Goal: Information Seeking & Learning: Learn about a topic

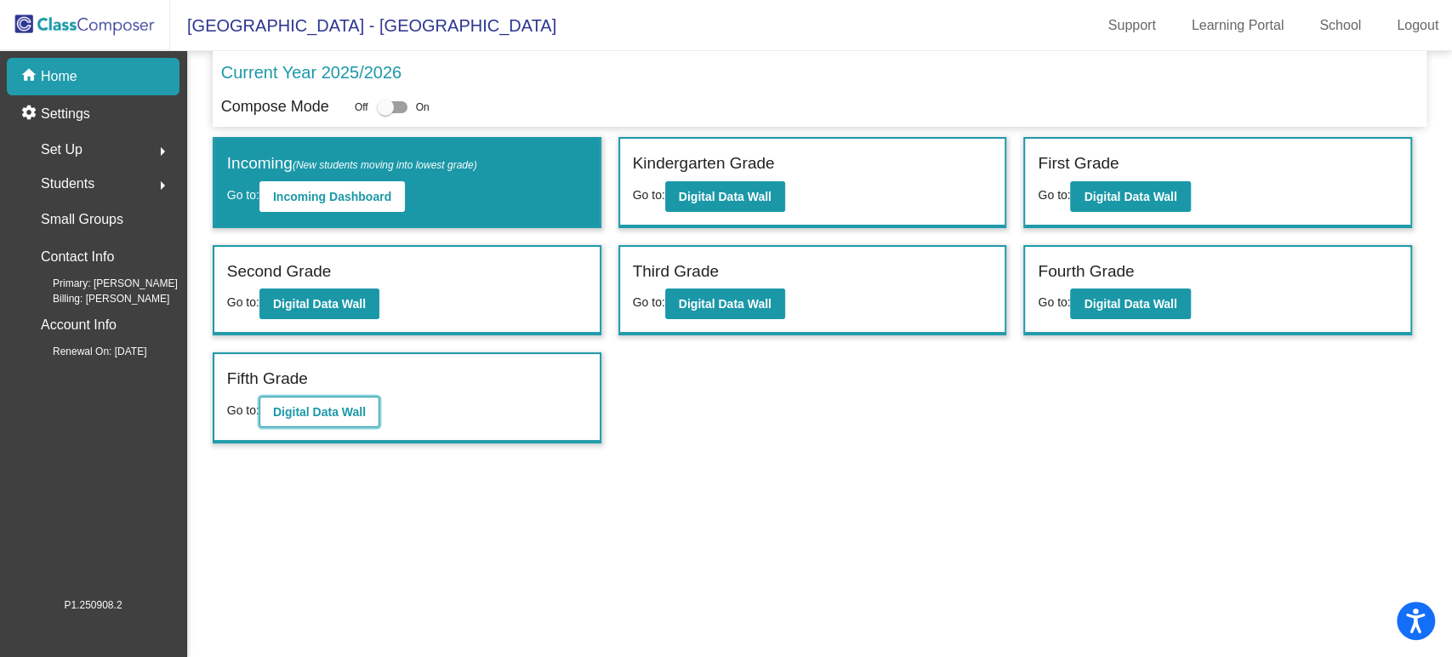
click at [331, 421] on button "Digital Data Wall" at bounding box center [319, 411] width 120 height 31
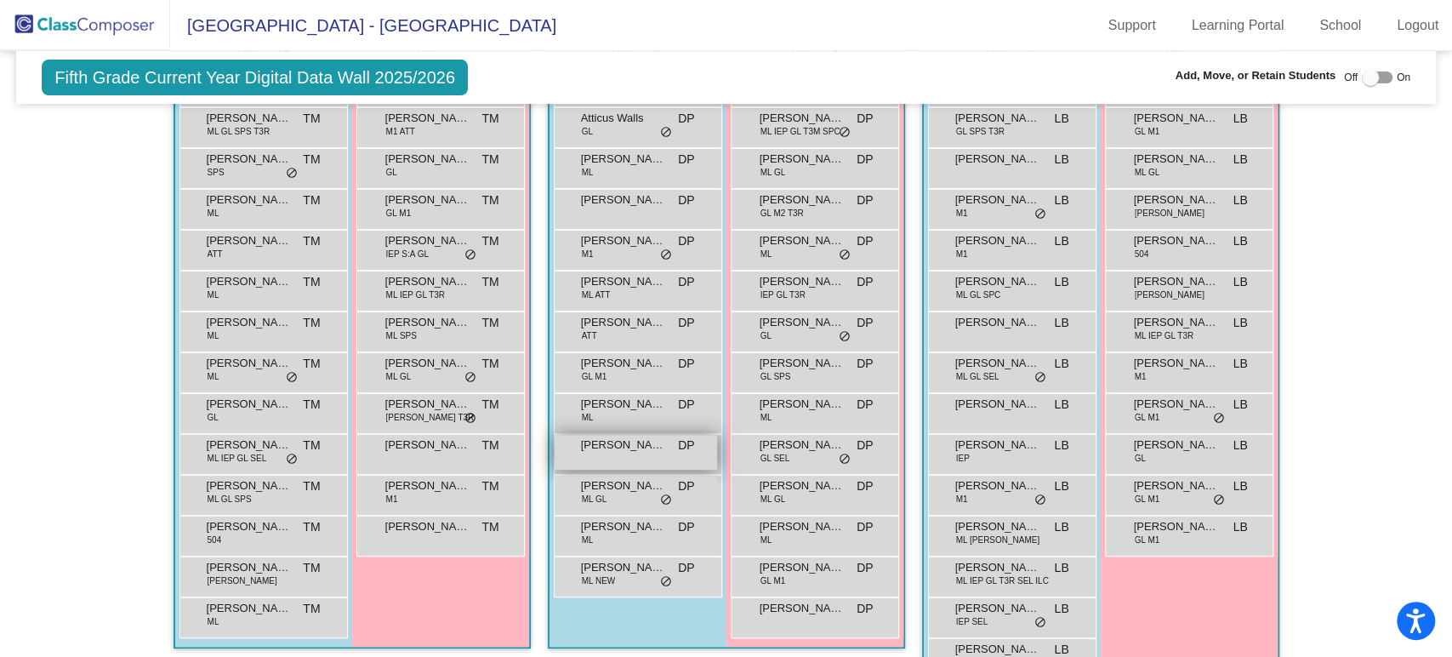
scroll to position [1039, 0]
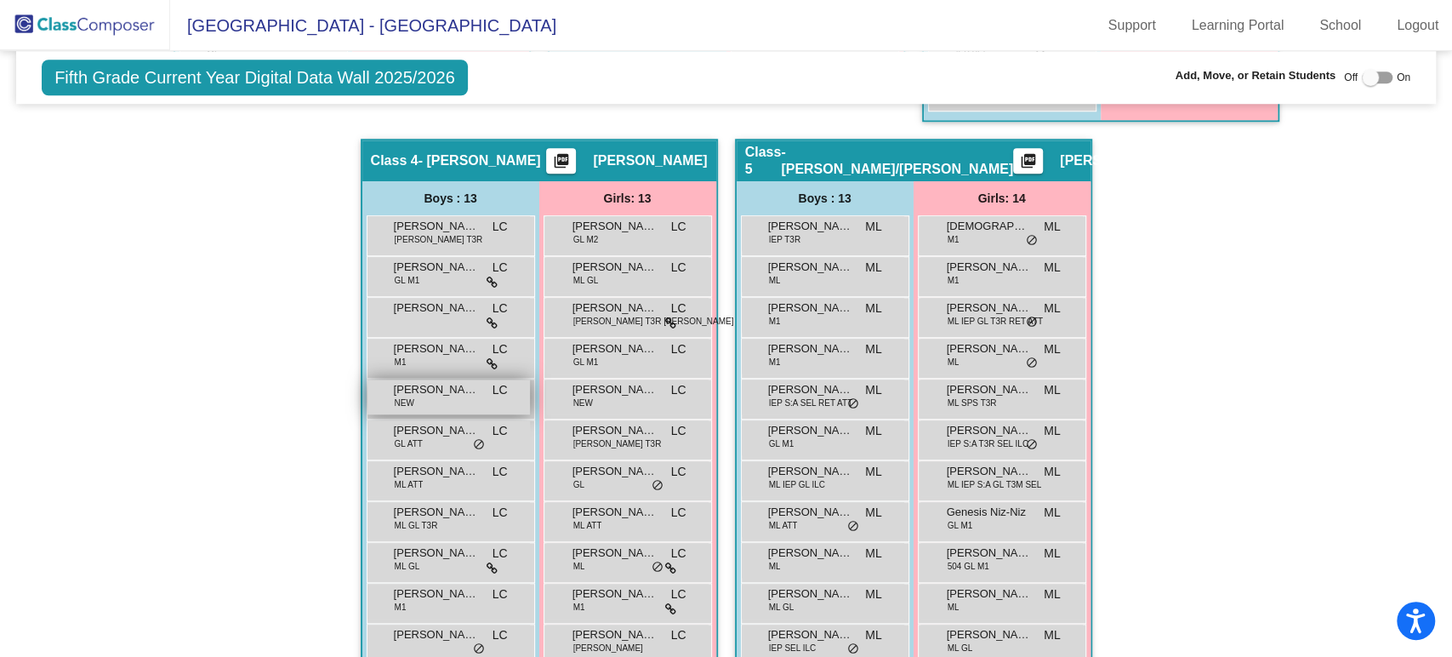
click at [422, 399] on div "[PERSON_NAME] NEW LC lock do_not_disturb_alt" at bounding box center [448, 396] width 162 height 35
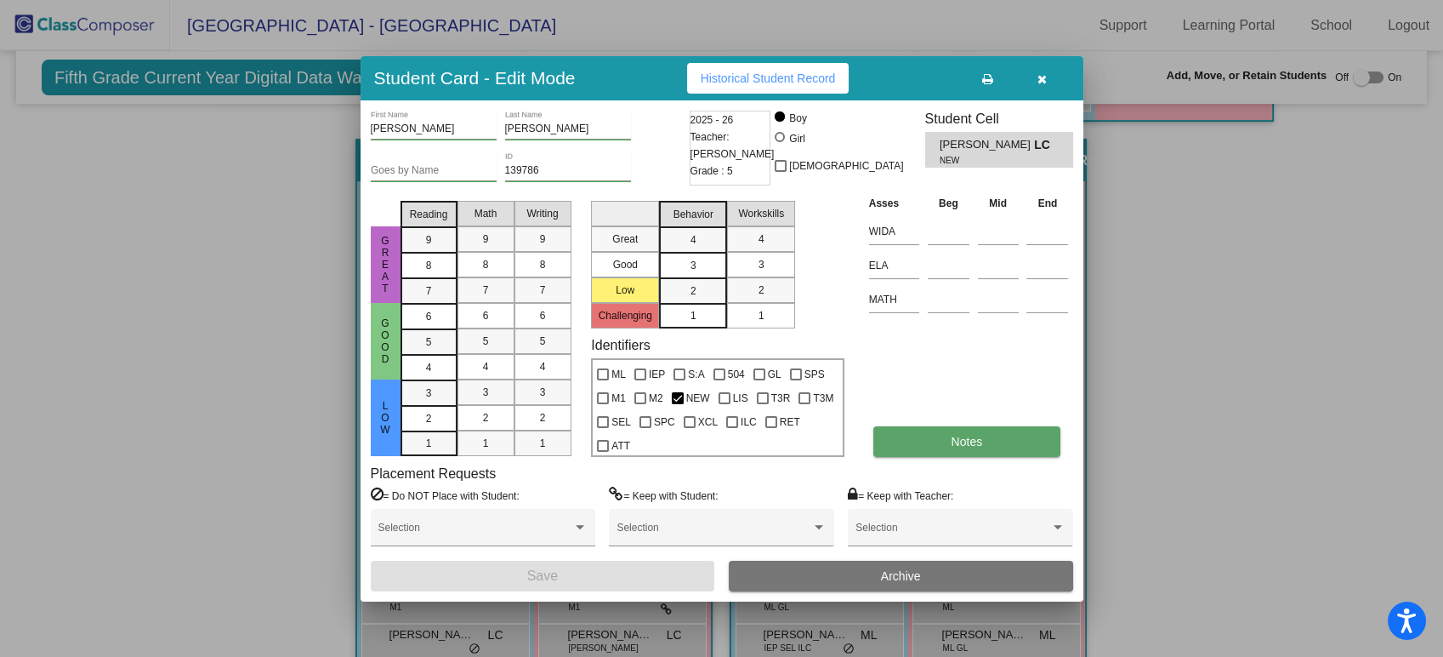
click at [919, 427] on button "Notes" at bounding box center [967, 441] width 187 height 31
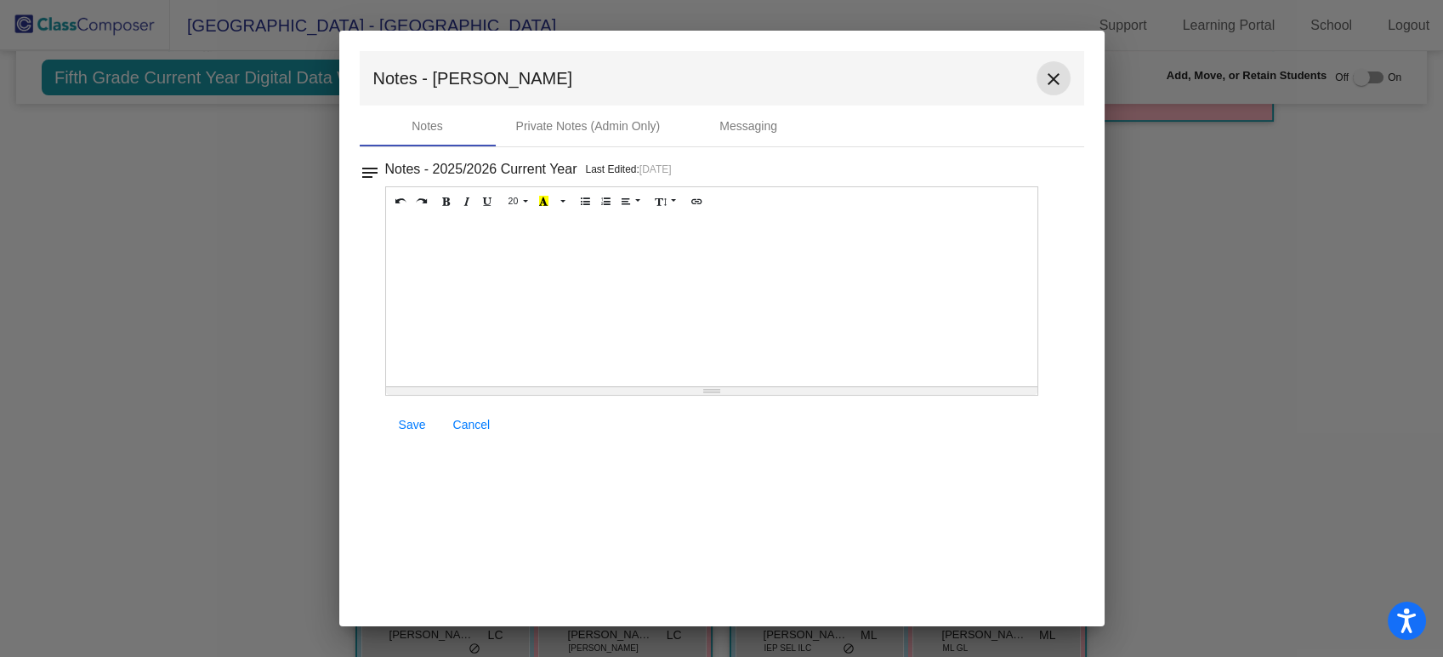
click at [1047, 77] on mat-icon "close" at bounding box center [1054, 79] width 20 height 20
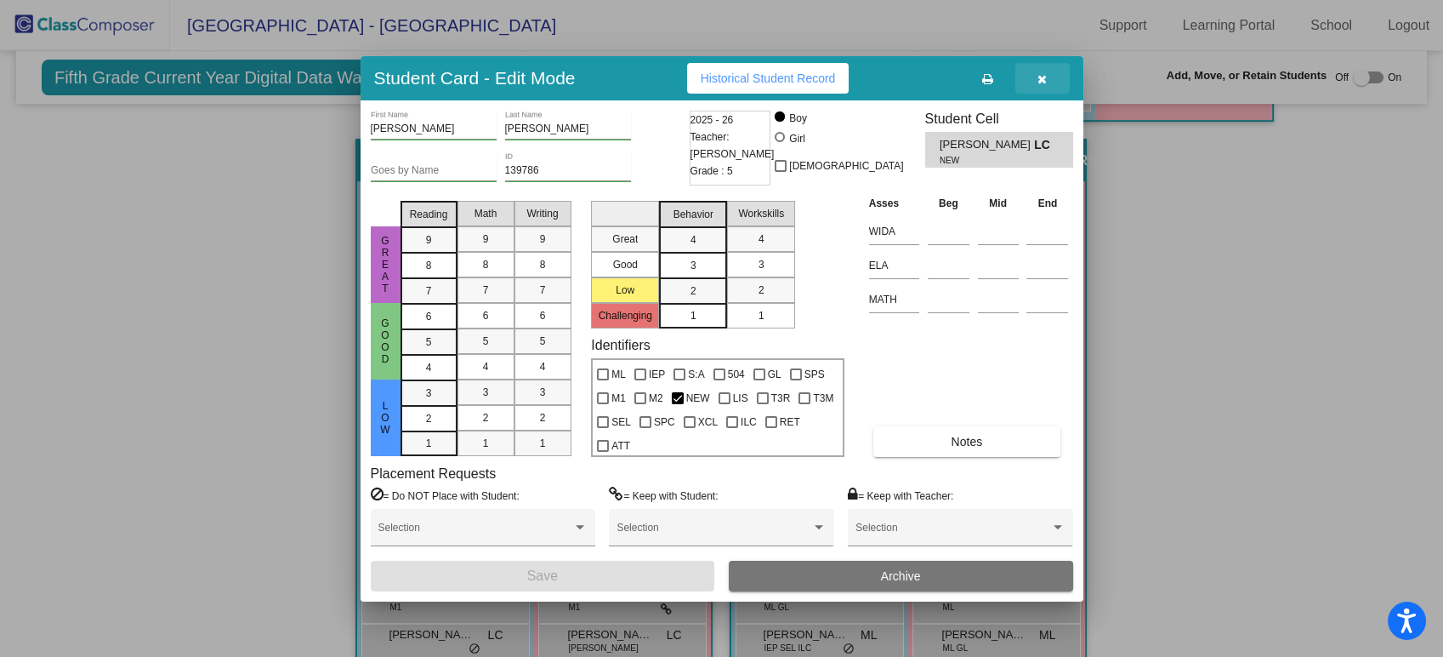
click at [1048, 73] on button "button" at bounding box center [1043, 78] width 54 height 31
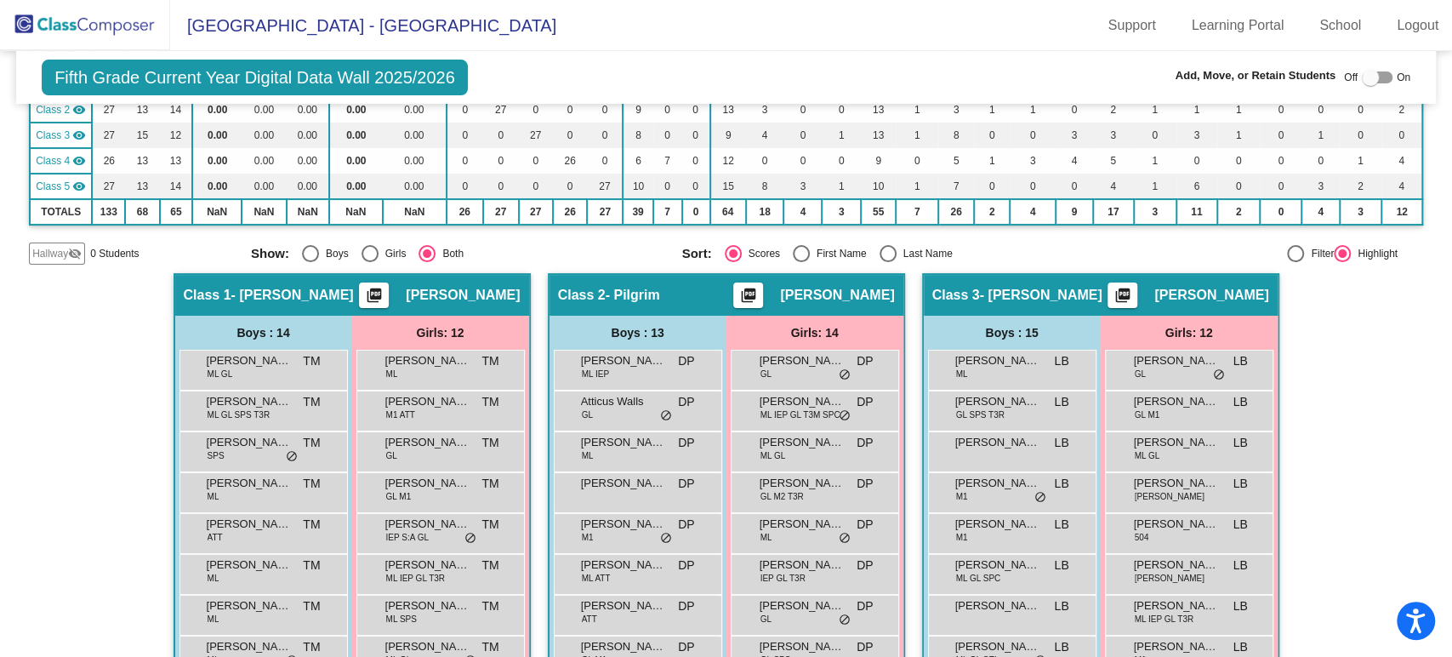
scroll to position [0, 0]
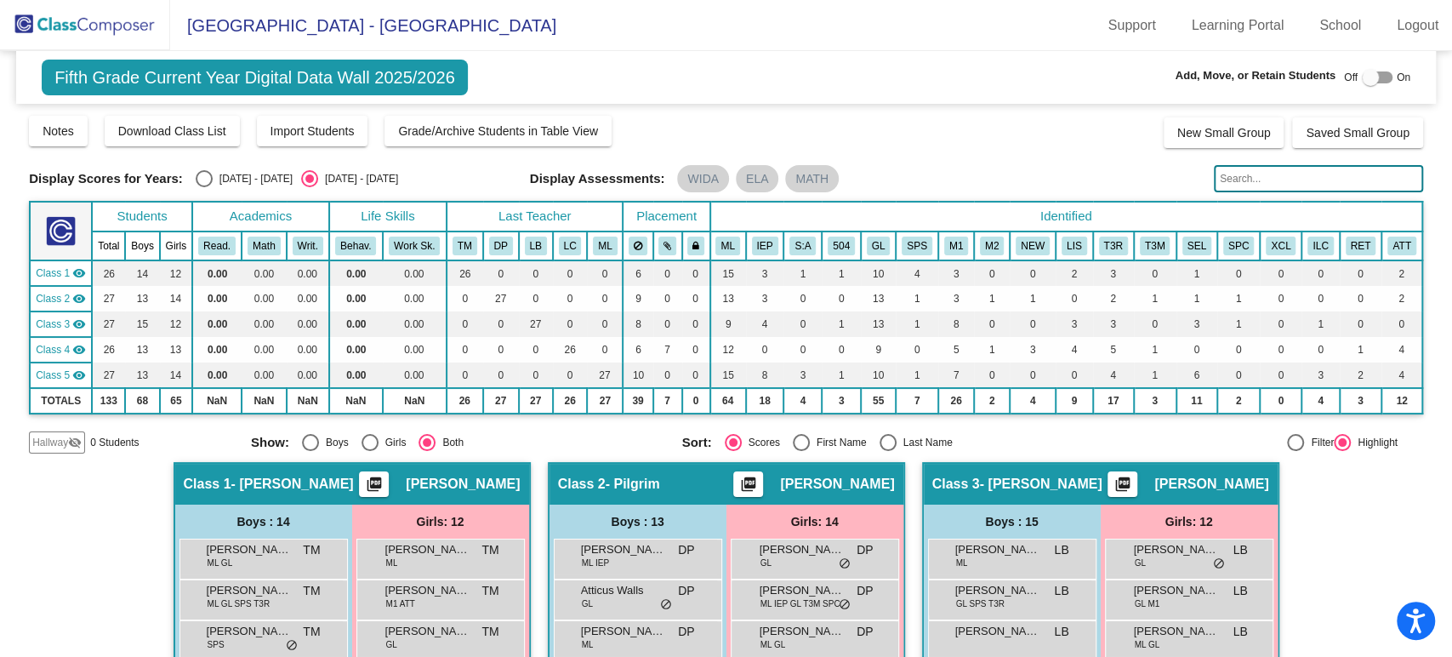
click at [1236, 189] on input "text" at bounding box center [1318, 178] width 209 height 27
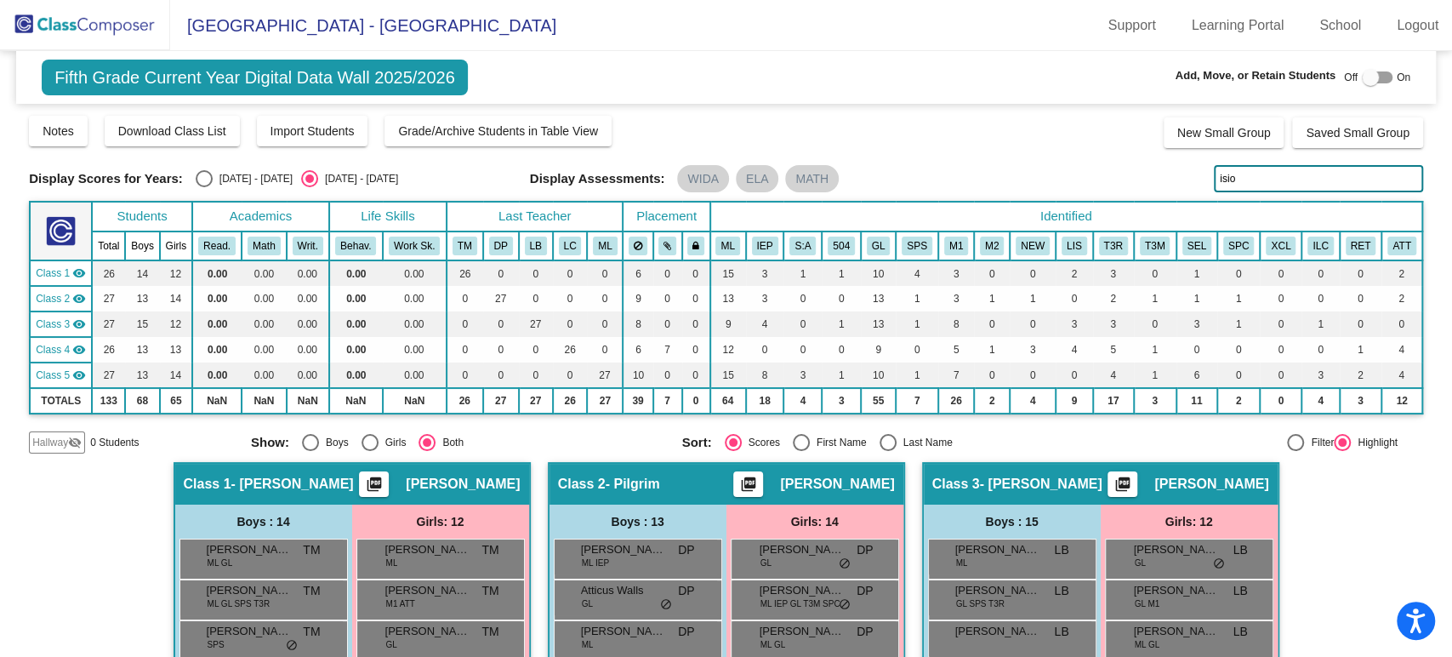
drag, startPoint x: 1232, startPoint y: 182, endPoint x: 1104, endPoint y: 196, distance: 128.3
click at [1115, 194] on div "Display Scores for Years: [DATE] - [DATE] [DATE] - [DATE] Grade/Archive Student…" at bounding box center [726, 283] width 1394 height 339
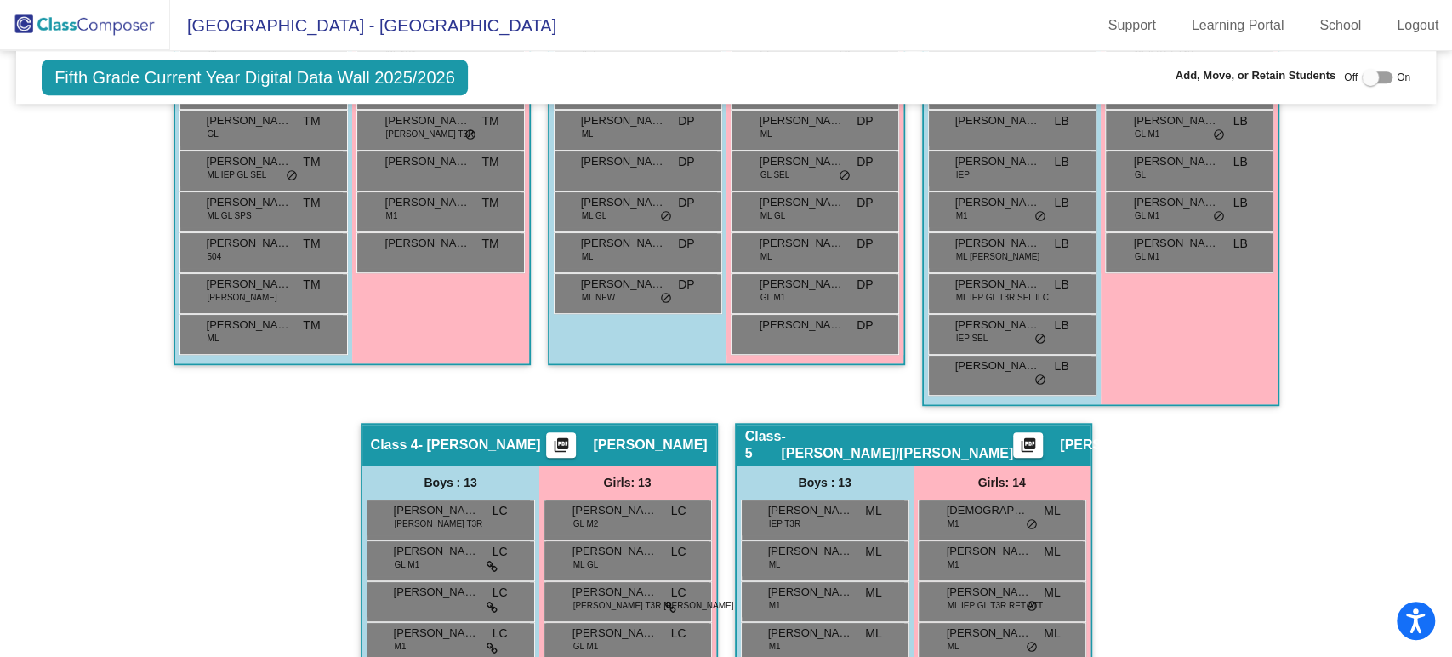
scroll to position [1194, 0]
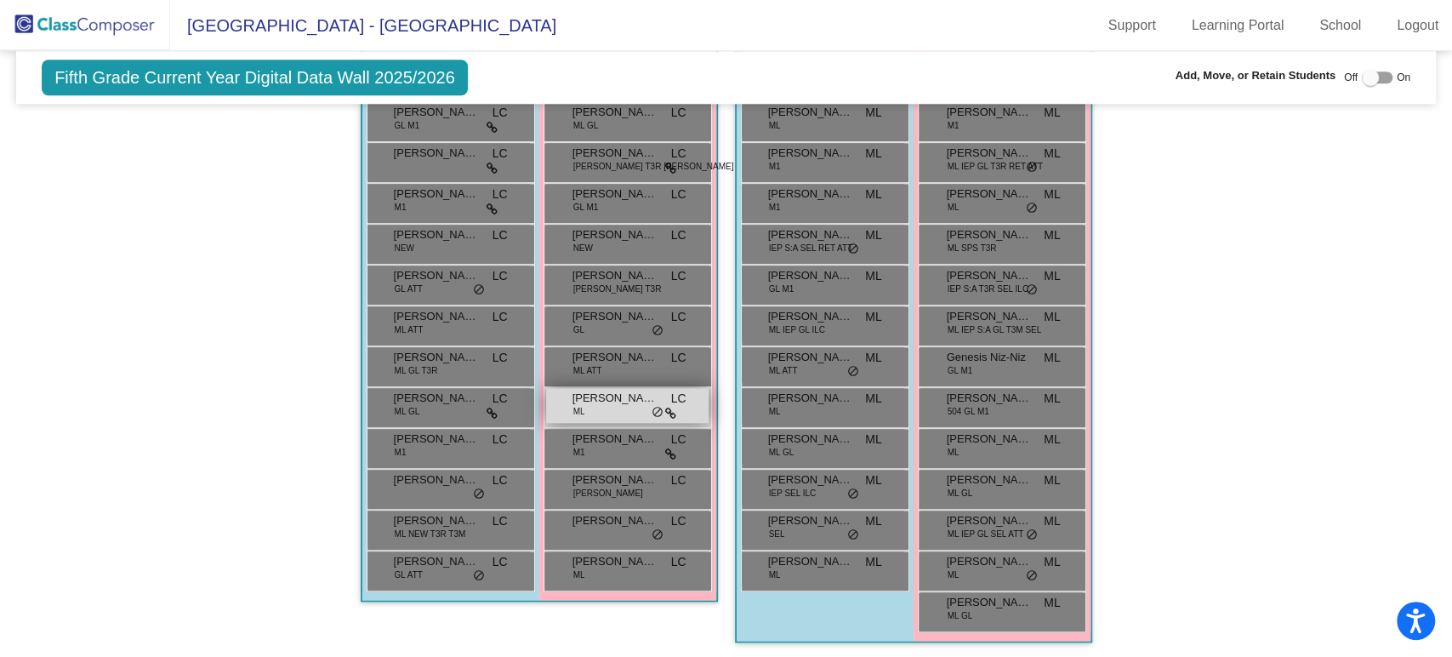
click at [598, 391] on span "[PERSON_NAME]" at bounding box center [614, 398] width 85 height 17
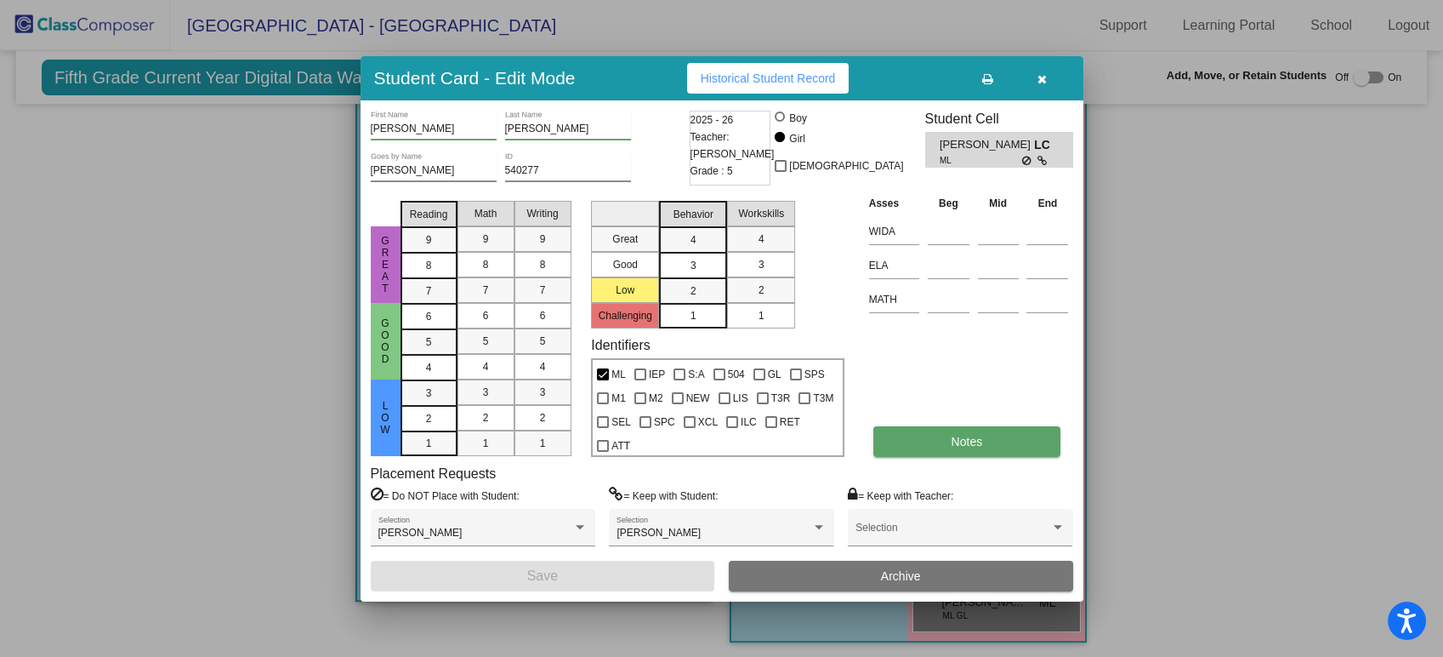
click at [952, 447] on button "Notes" at bounding box center [967, 441] width 187 height 31
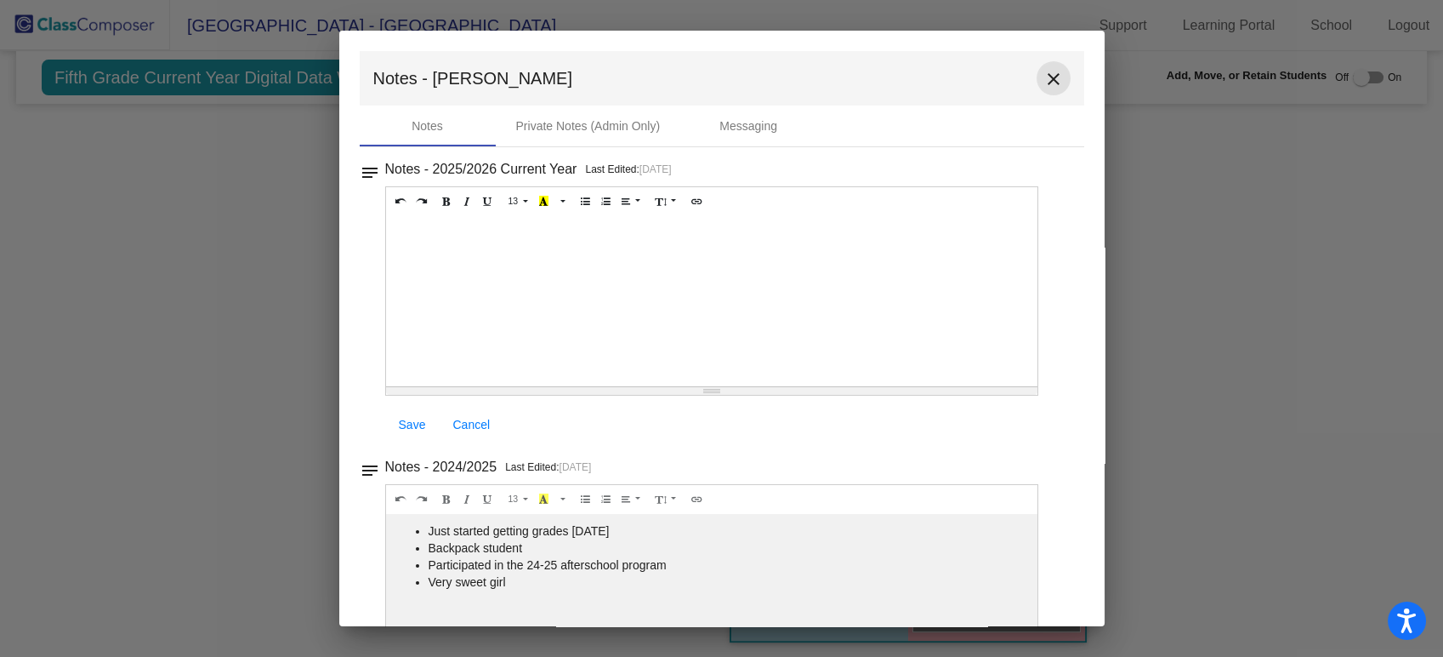
click at [1048, 80] on mat-icon "close" at bounding box center [1054, 79] width 20 height 20
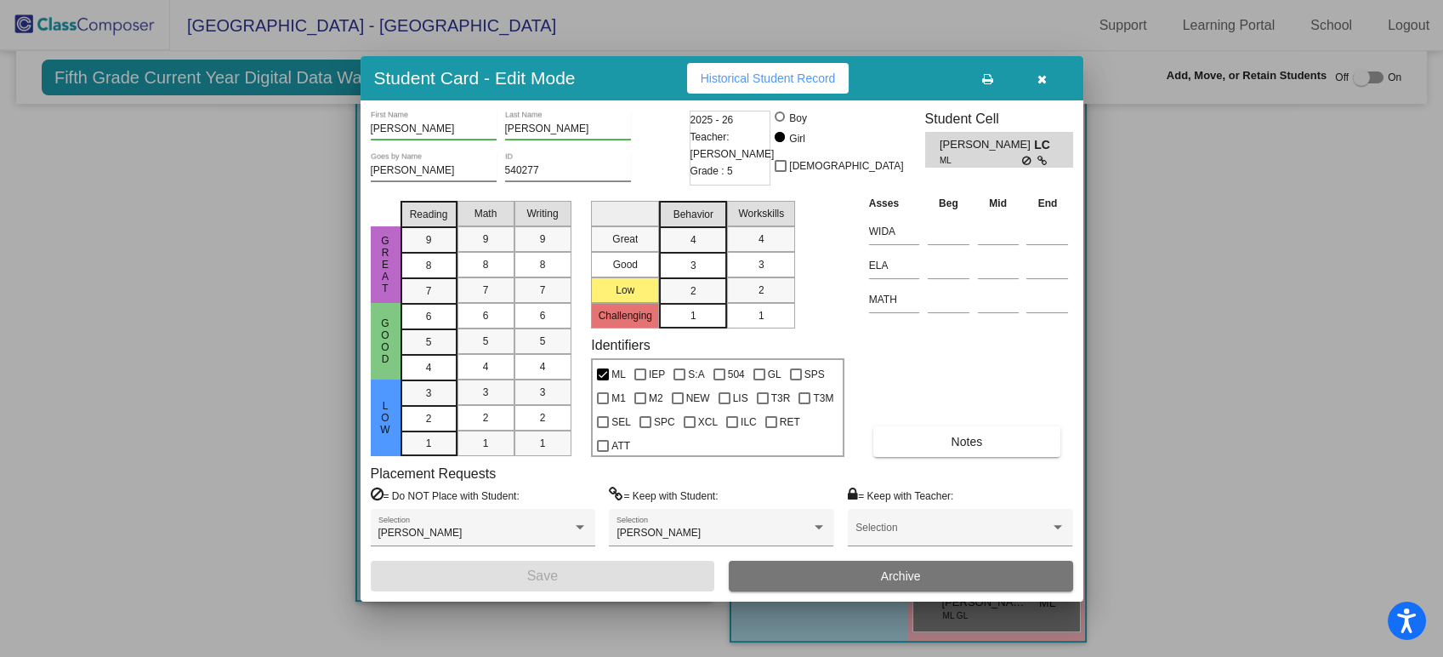
click at [1034, 87] on button "button" at bounding box center [1043, 78] width 54 height 31
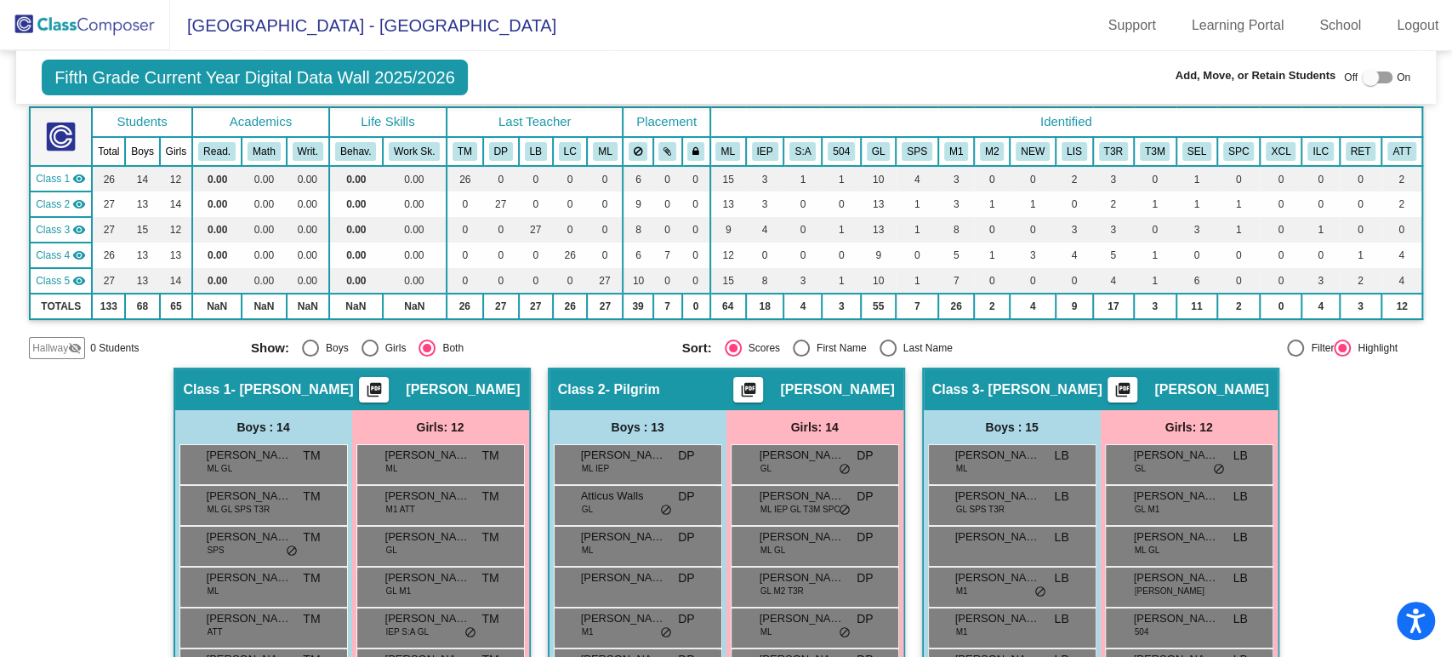
scroll to position [0, 0]
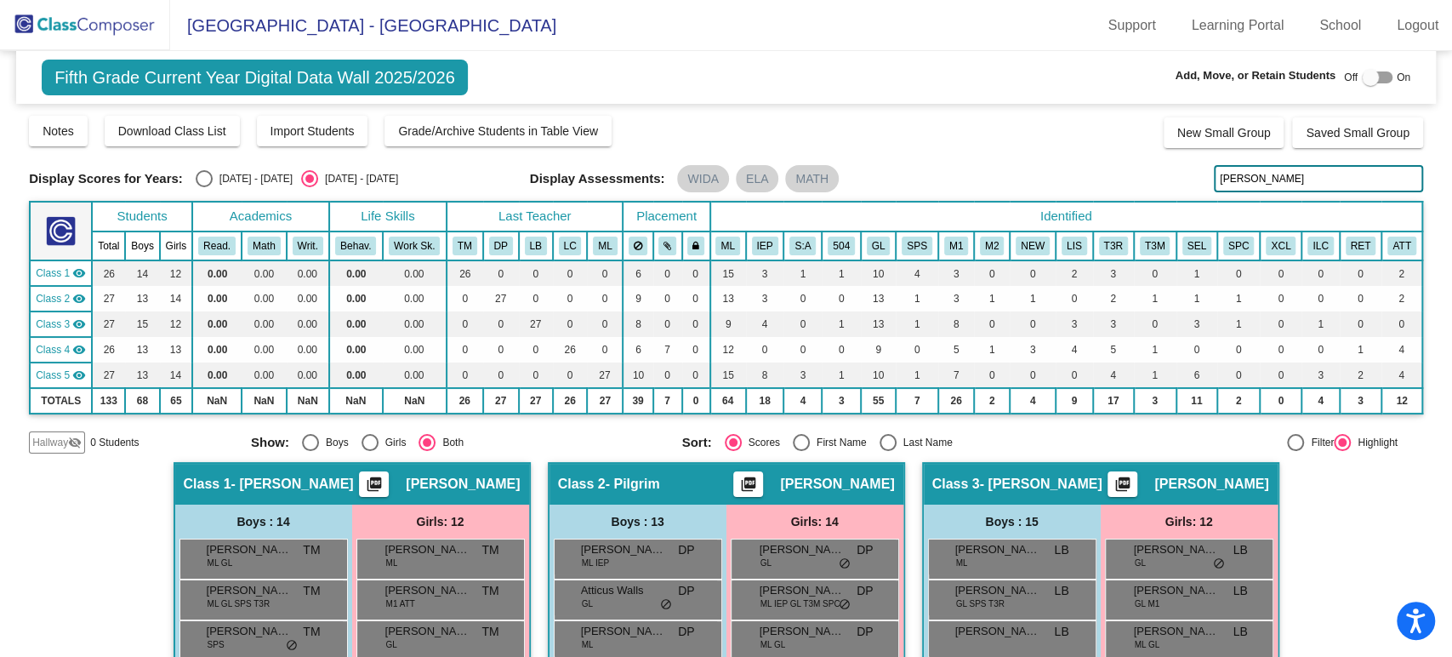
drag, startPoint x: 1213, startPoint y: 179, endPoint x: 1109, endPoint y: 185, distance: 104.0
click at [1128, 174] on div "Display Scores for Years: [DATE] - [DATE] [DATE] - [DATE] Display Assessments: …" at bounding box center [726, 178] width 1394 height 27
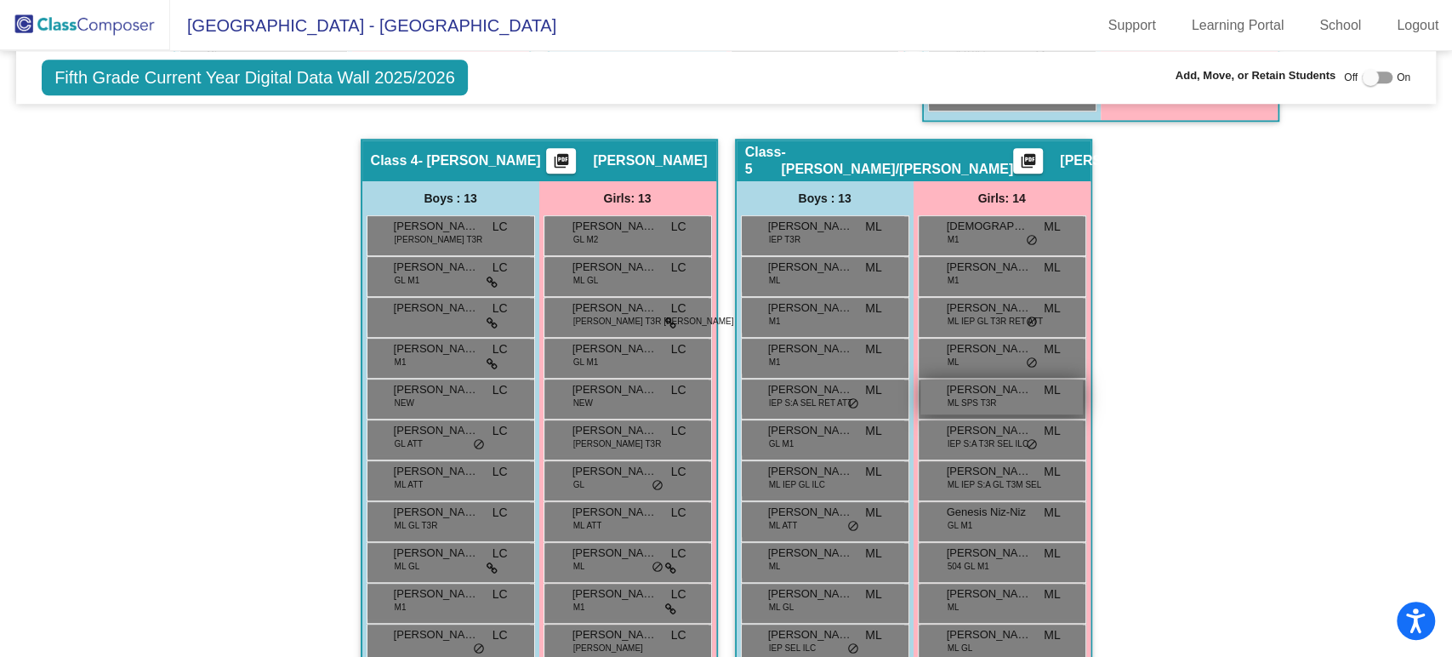
scroll to position [1194, 0]
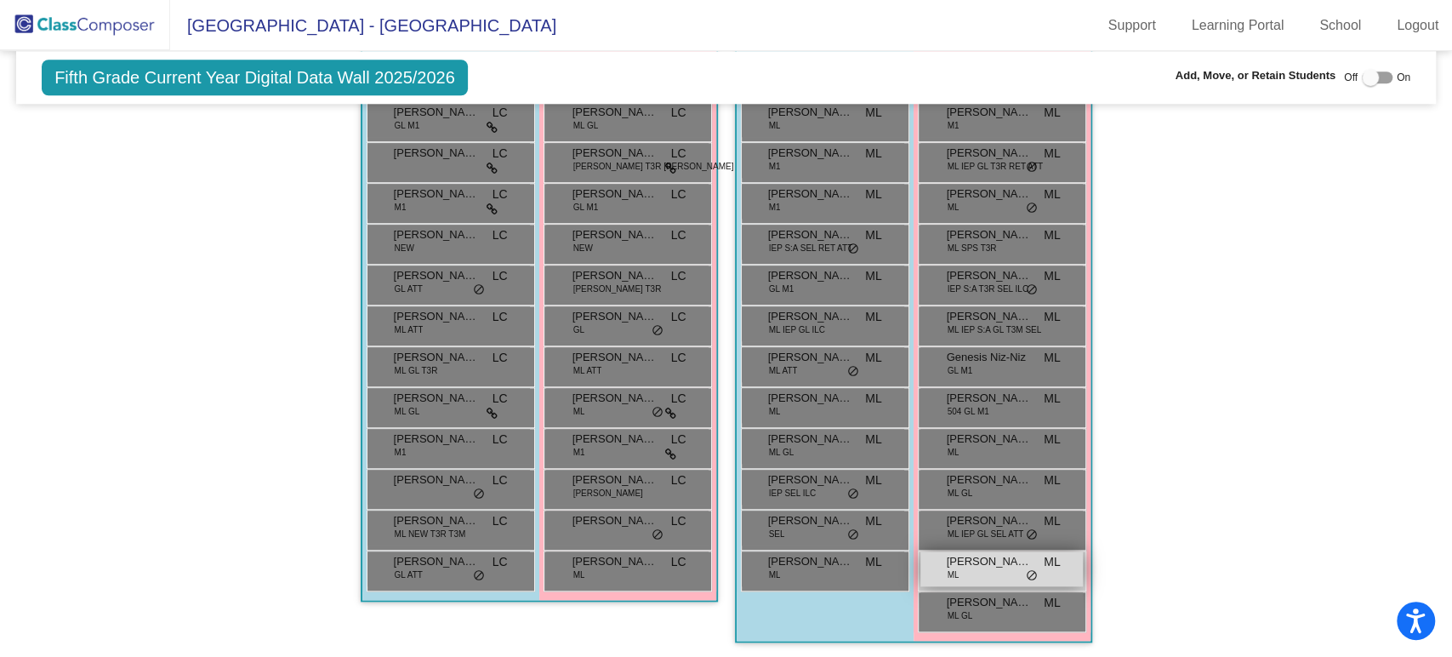
type input "[PERSON_NAME]"
click at [987, 567] on div "[PERSON_NAME] ML lock do_not_disturb_alt" at bounding box center [1001, 568] width 162 height 35
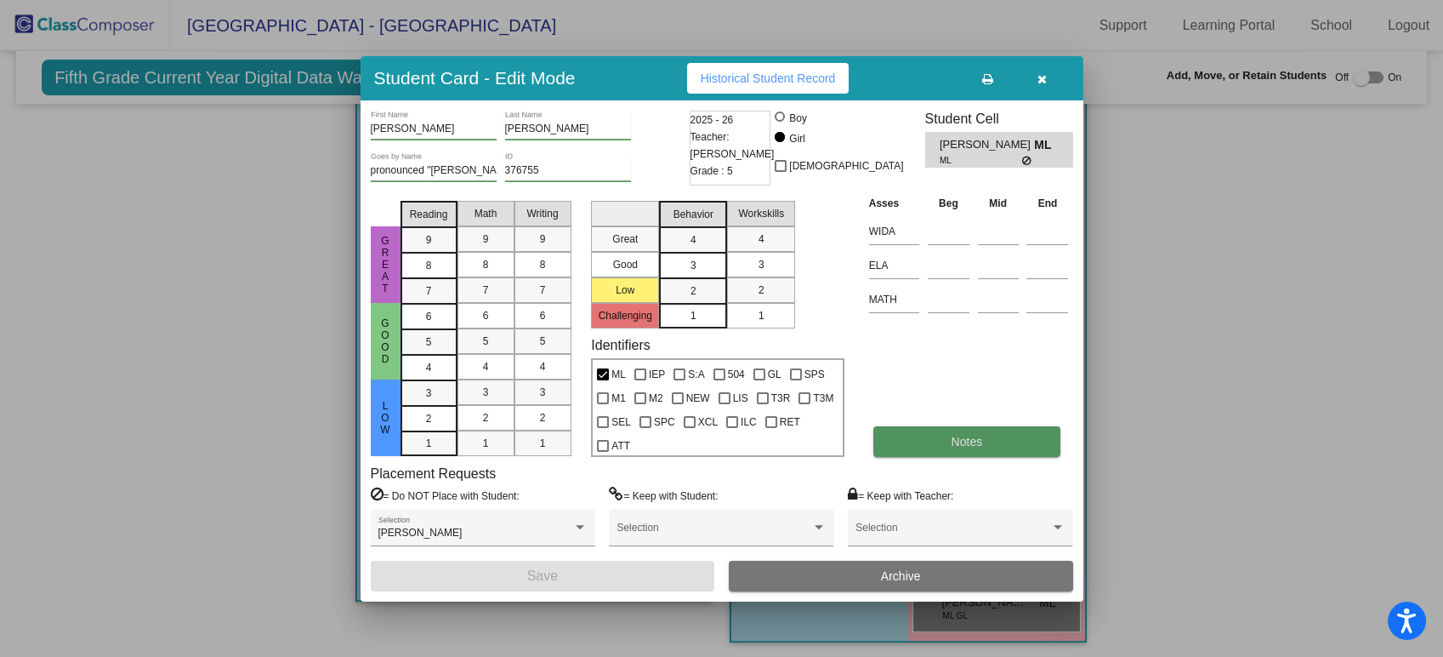
click at [955, 440] on span "Notes" at bounding box center [967, 442] width 31 height 14
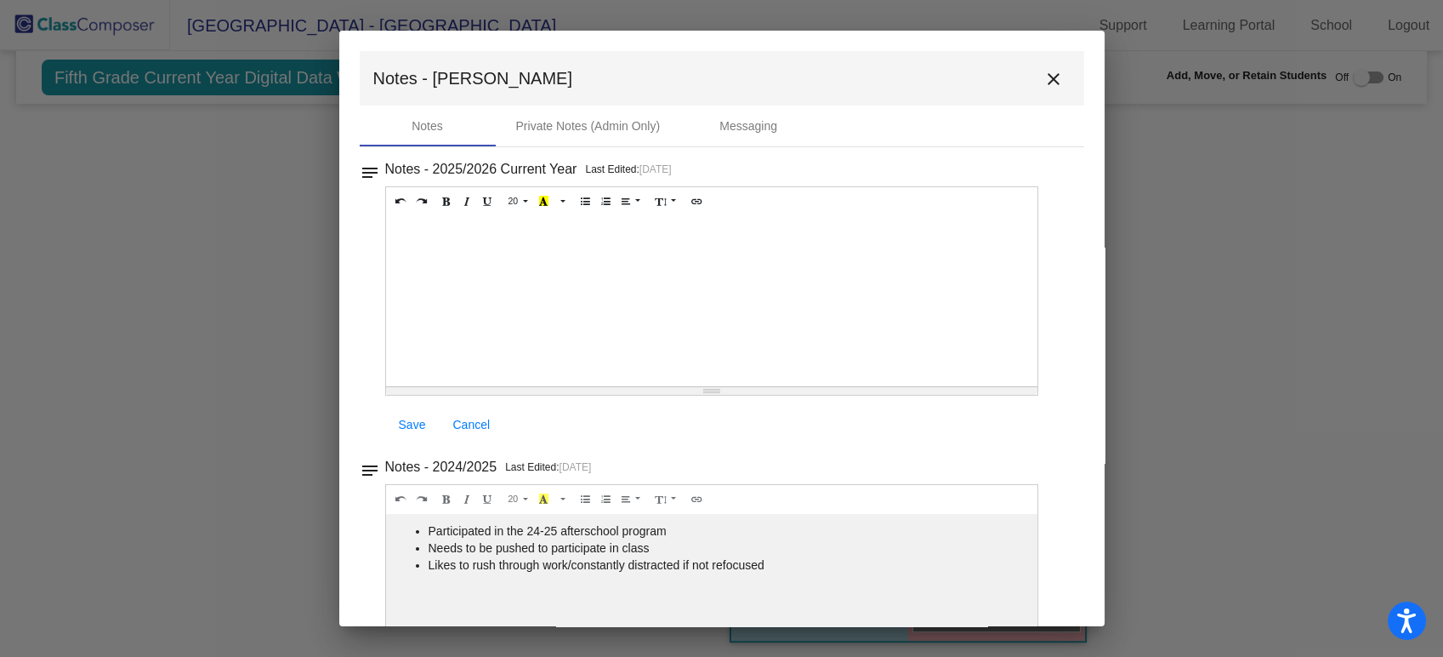
click at [1047, 80] on mat-icon "close" at bounding box center [1054, 79] width 20 height 20
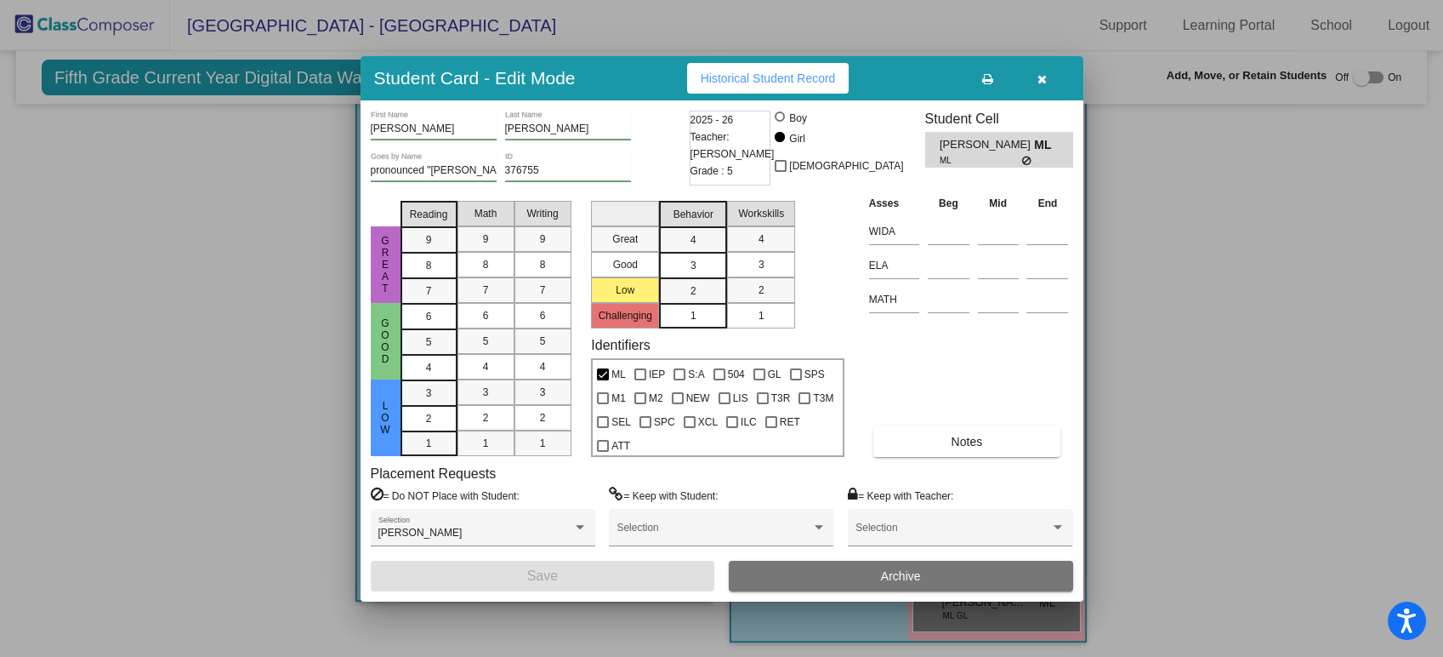
click at [1033, 64] on button "button" at bounding box center [1043, 78] width 54 height 31
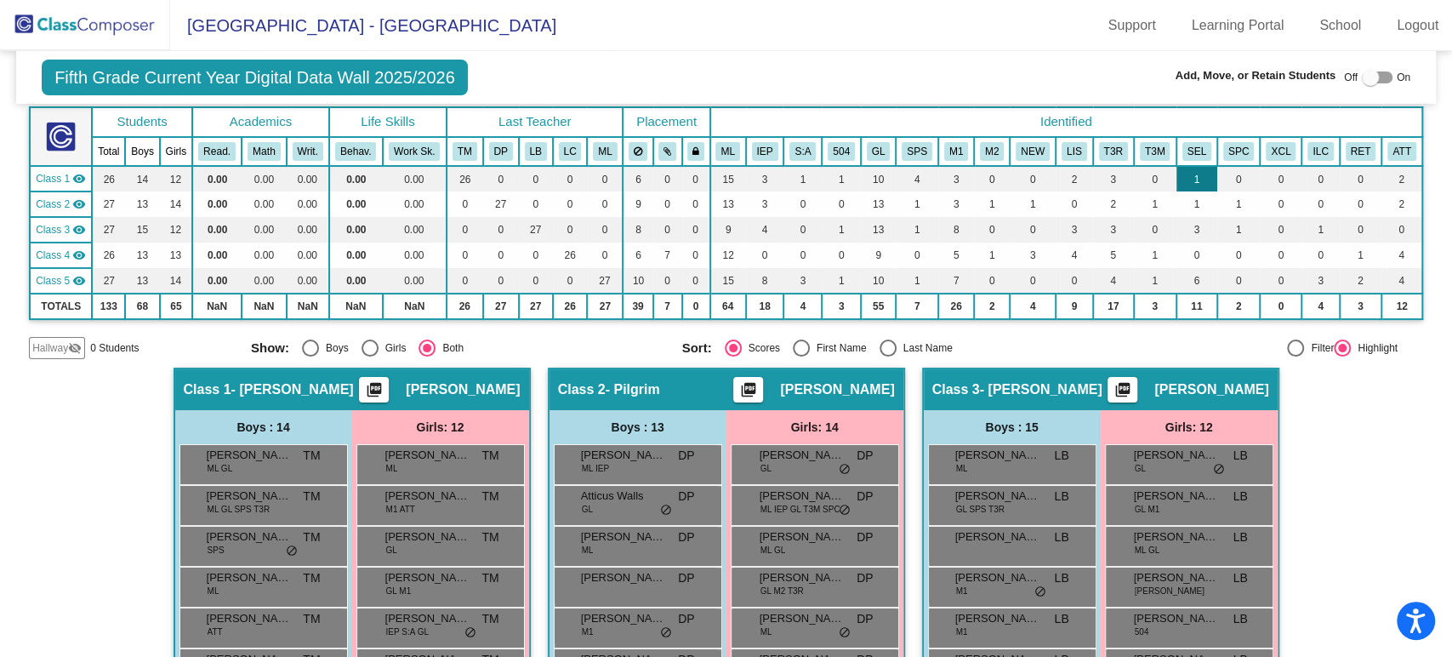
scroll to position [0, 0]
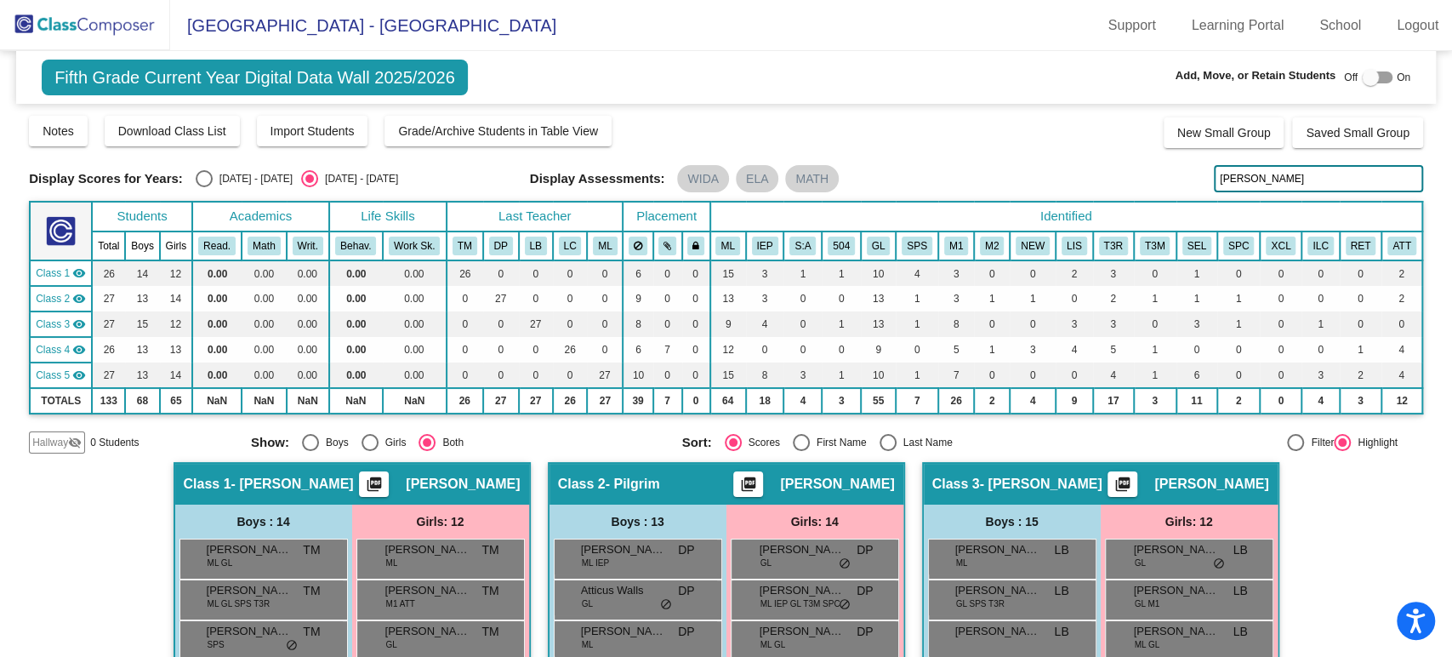
drag, startPoint x: 1278, startPoint y: 177, endPoint x: 1089, endPoint y: 183, distance: 189.8
click at [1089, 183] on div "Display Scores for Years: [DATE] - [DATE] [DATE] - [DATE] Display Assessments: …" at bounding box center [726, 178] width 1394 height 27
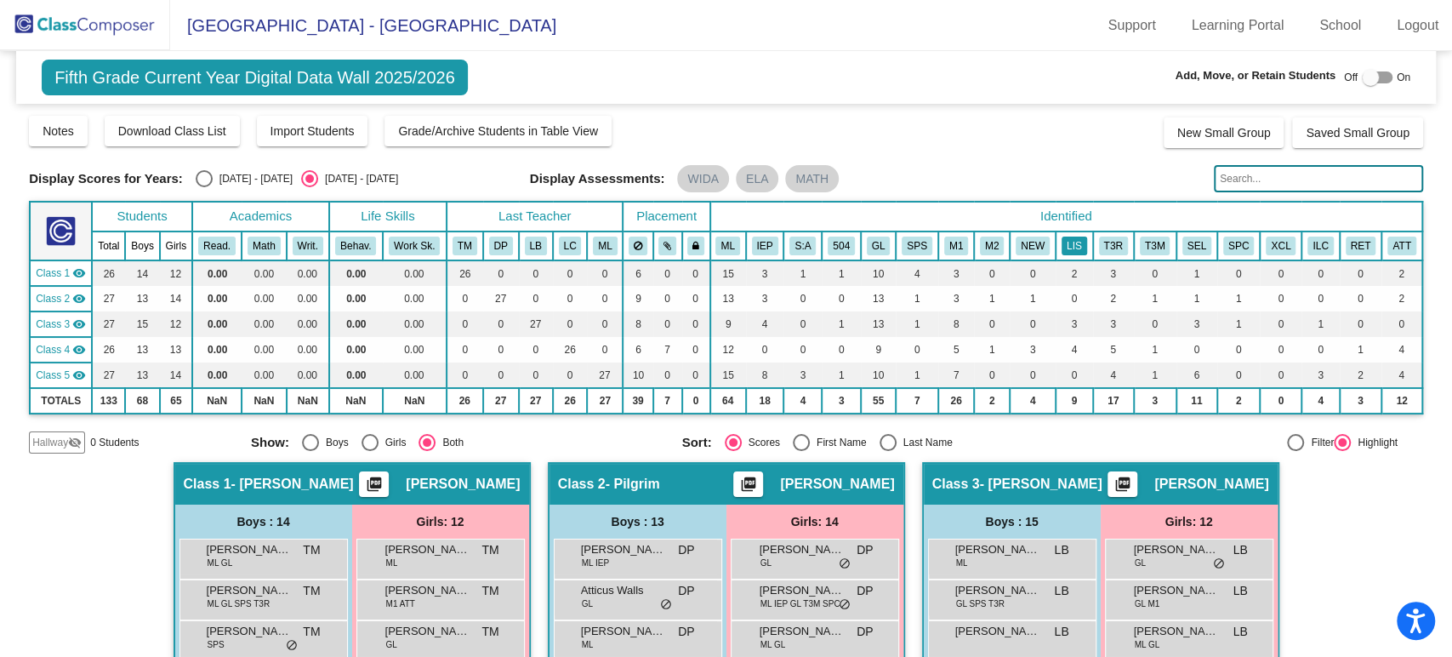
click at [1062, 248] on button "LIS" at bounding box center [1075, 245] width 26 height 19
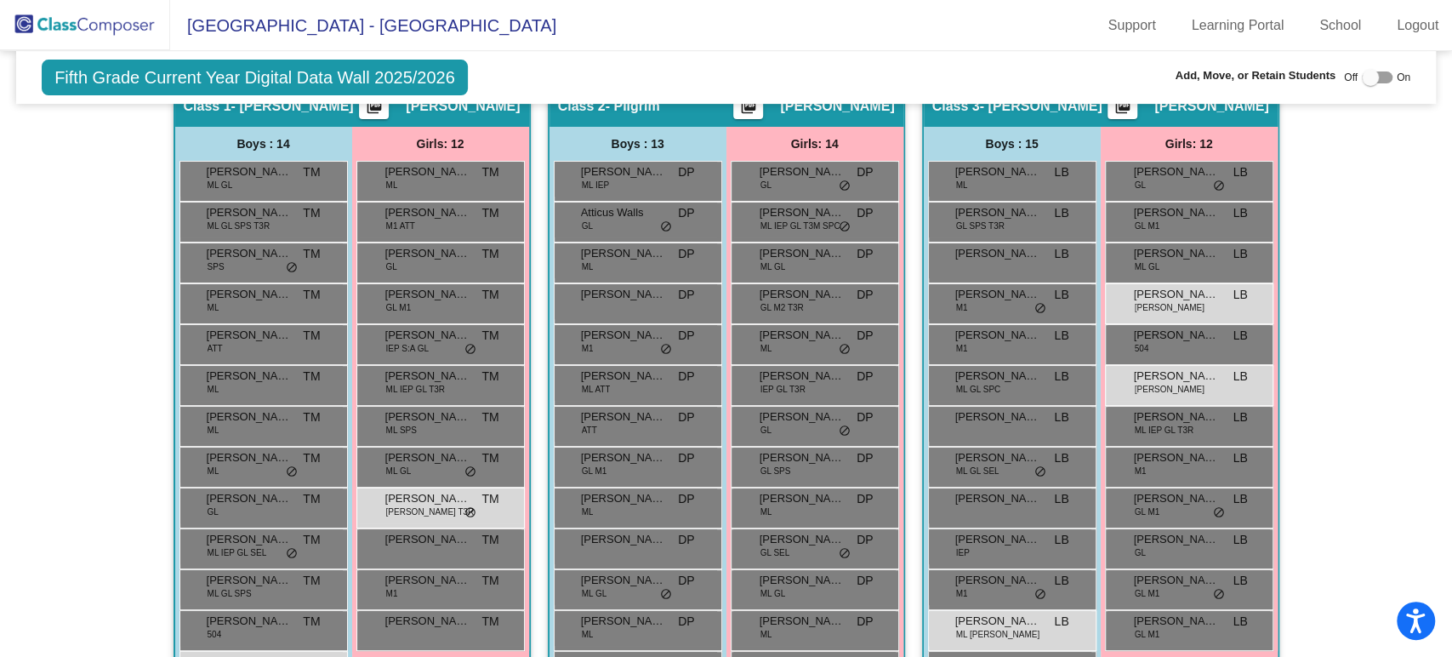
scroll to position [567, 0]
